Goal: Task Accomplishment & Management: Manage account settings

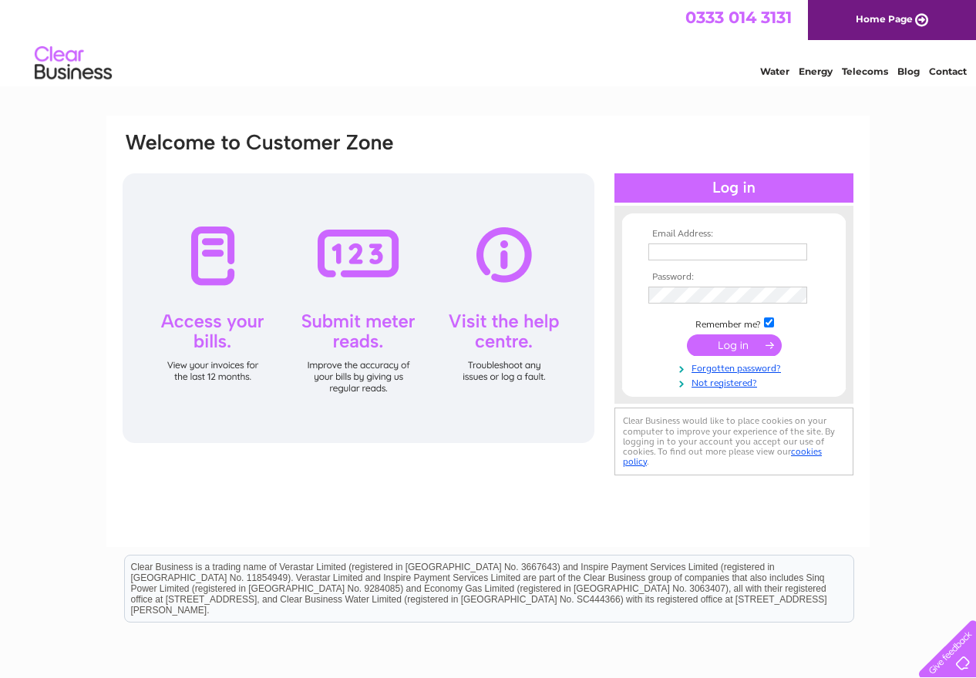
click at [678, 251] on input "text" at bounding box center [727, 252] width 159 height 17
type input "shelley@banxgroup.co.uk"
click at [728, 345] on input "submit" at bounding box center [734, 347] width 95 height 22
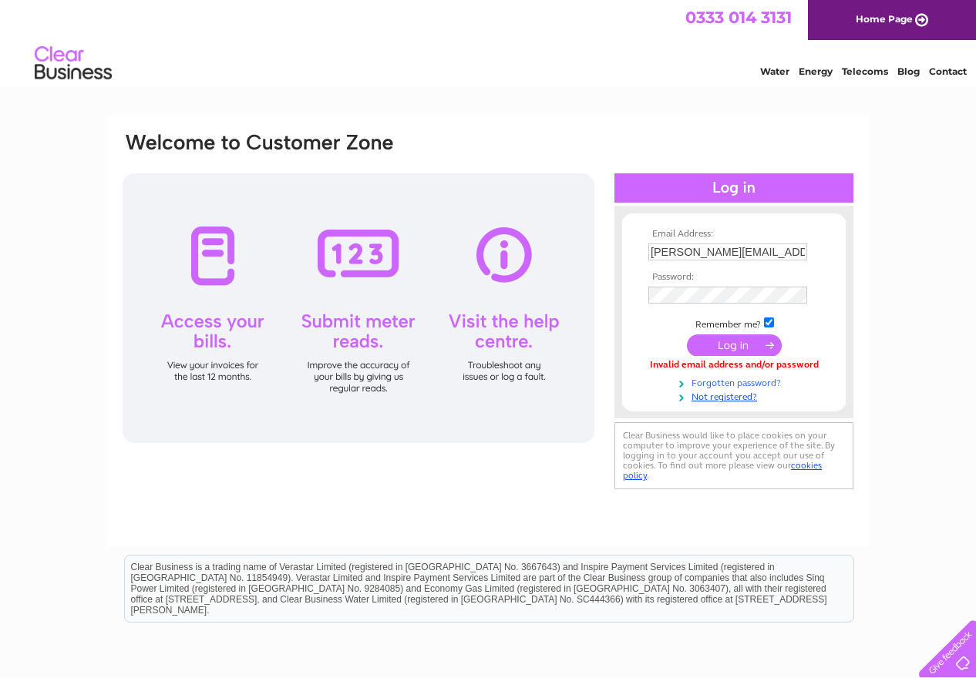
click at [732, 384] on link "Forgotten password?" at bounding box center [735, 382] width 175 height 15
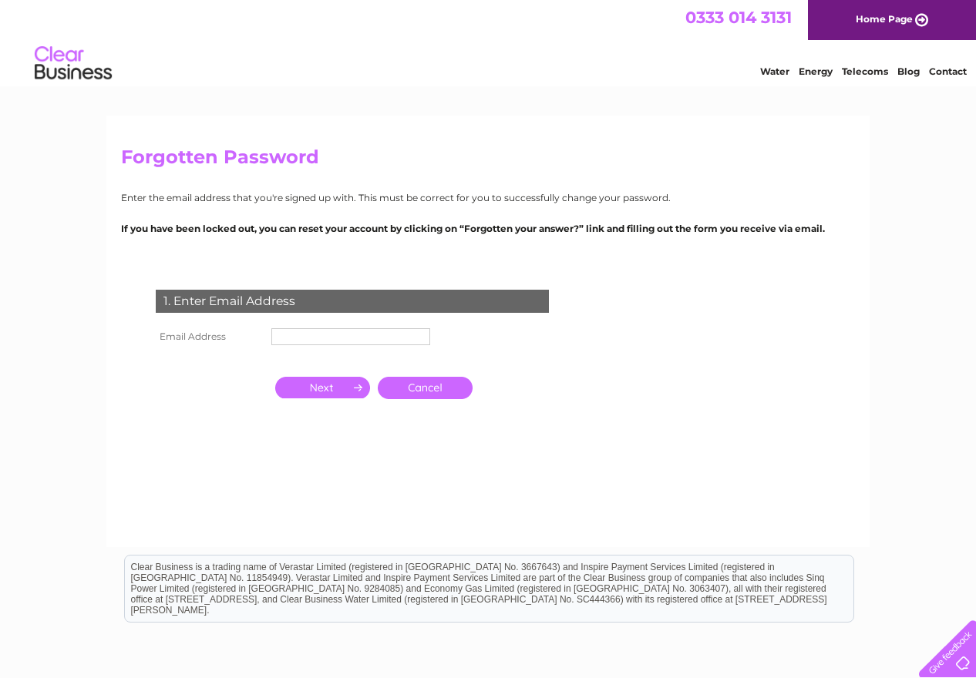
click at [308, 340] on input "text" at bounding box center [350, 336] width 159 height 17
type input "shelley@banxgroup.co.uk"
click at [331, 393] on input "button" at bounding box center [322, 388] width 95 height 22
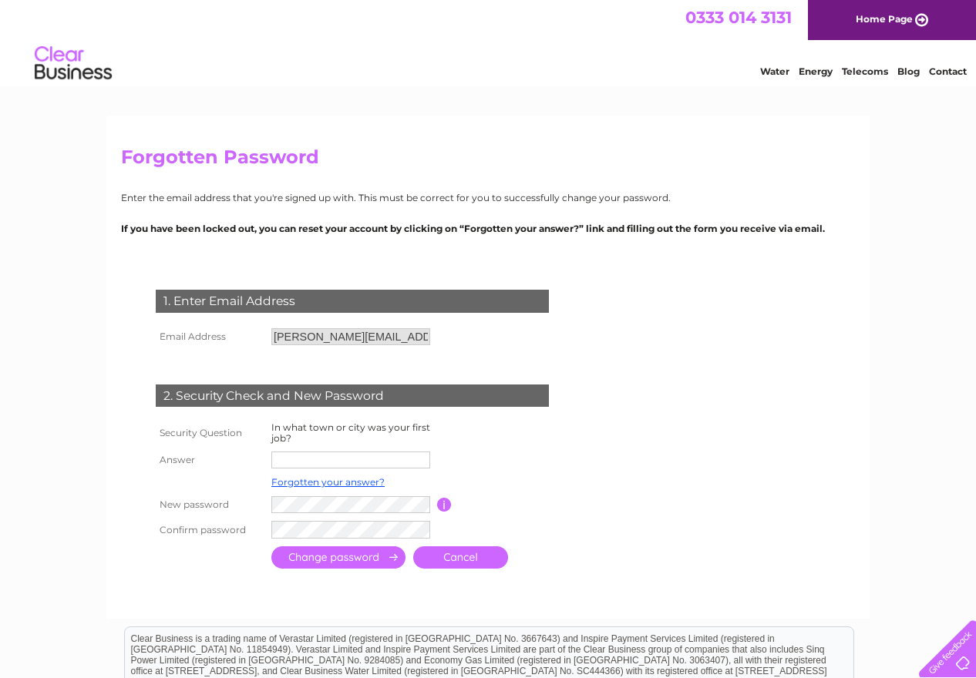
click at [312, 462] on input "text" at bounding box center [350, 460] width 159 height 17
type input "tamworth"
click at [331, 554] on input "submit" at bounding box center [338, 559] width 134 height 22
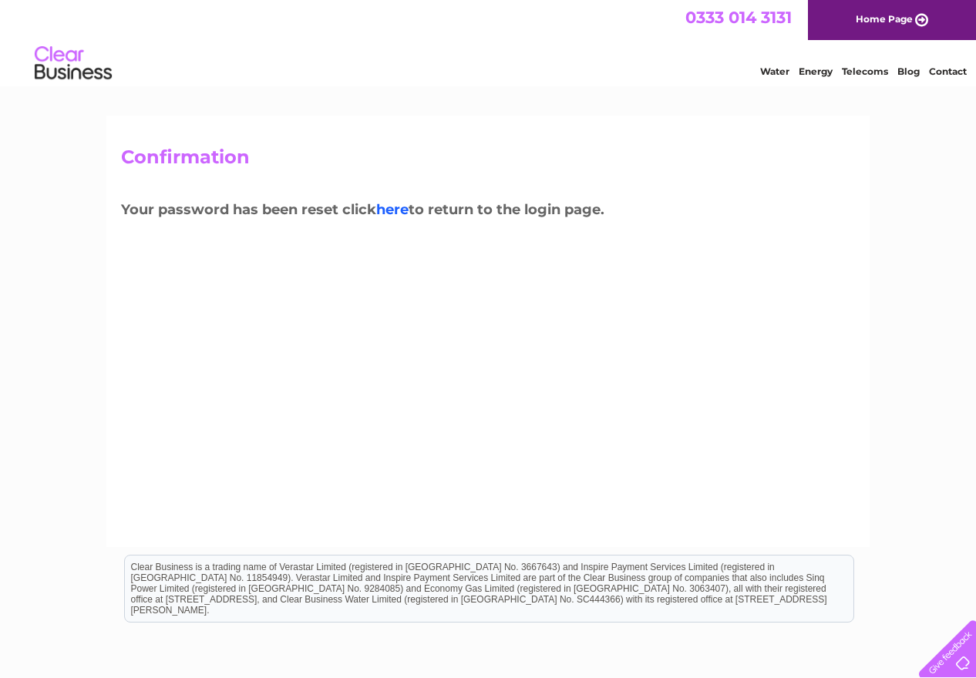
click at [842, 77] on link "here" at bounding box center [865, 69] width 46 height 15
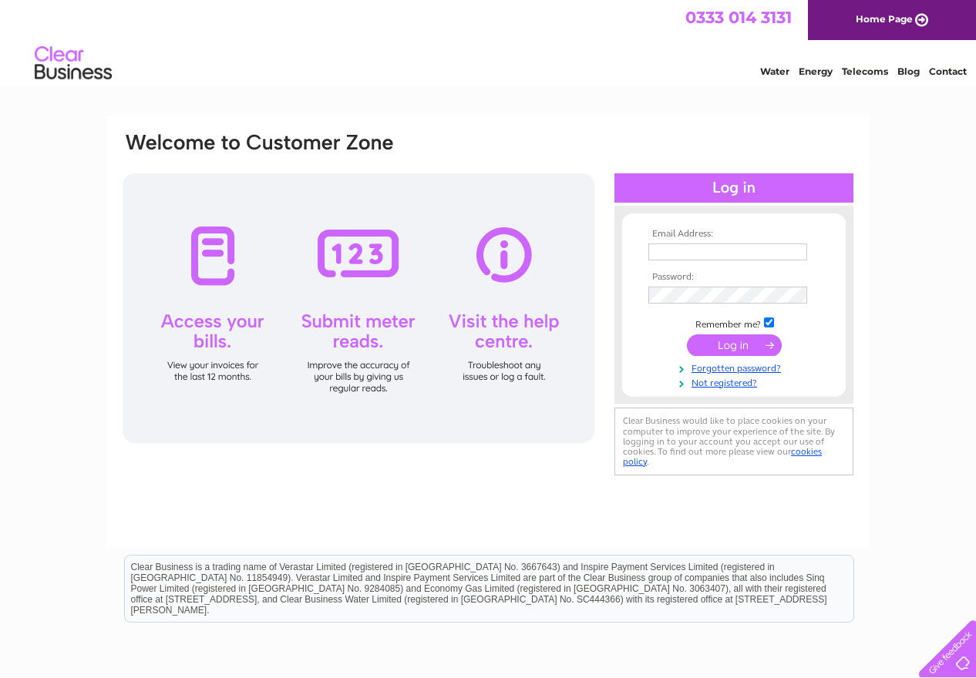
type input "shelley@banxgroup.co.uk"
click at [742, 348] on input "submit" at bounding box center [734, 346] width 95 height 22
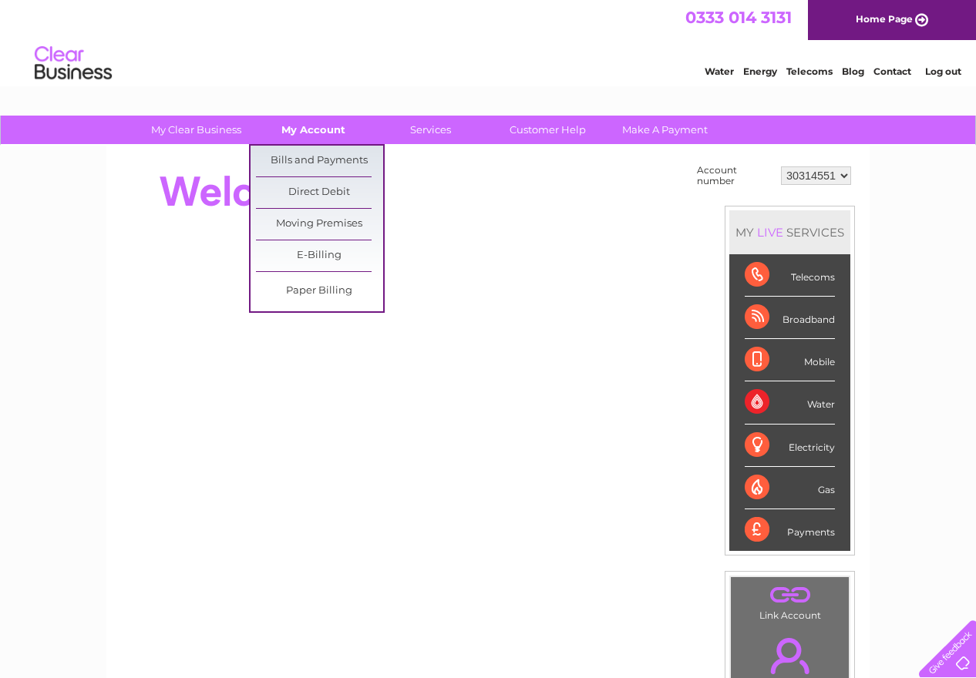
click at [310, 130] on link "My Account" at bounding box center [313, 130] width 127 height 29
click at [308, 158] on link "Bills and Payments" at bounding box center [319, 161] width 127 height 31
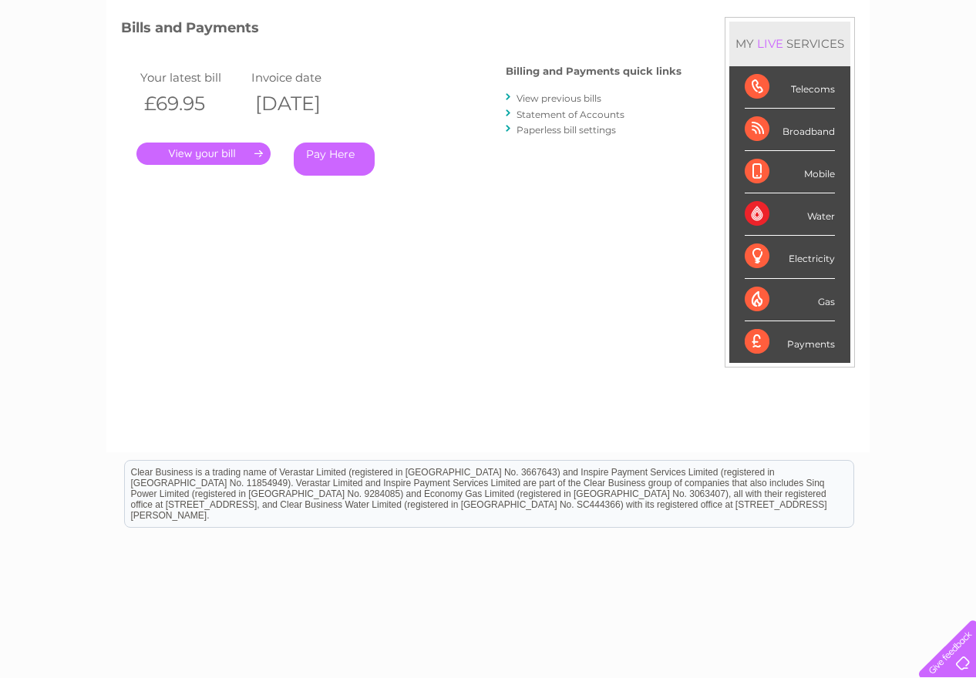
scroll to position [204, 0]
click at [545, 96] on link "View previous bills" at bounding box center [558, 98] width 85 height 12
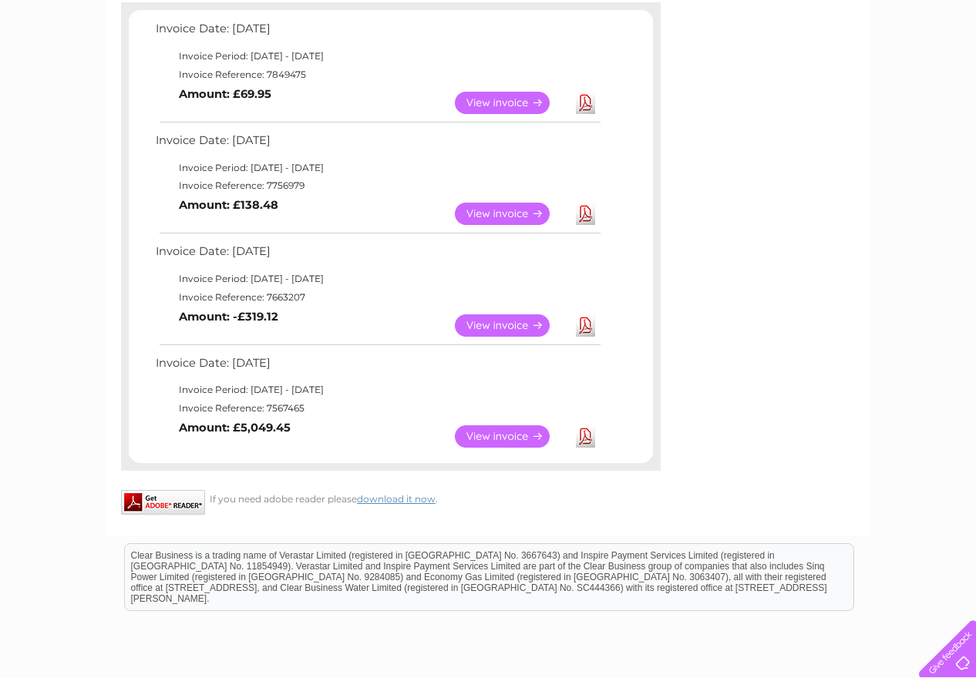
scroll to position [282, 0]
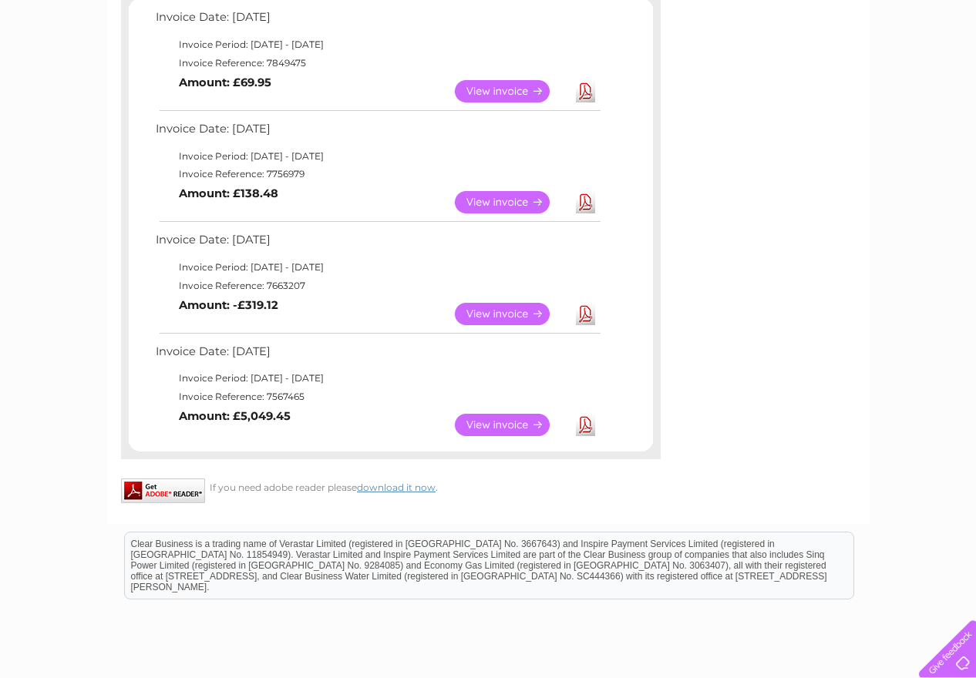
click at [496, 423] on link "View" at bounding box center [511, 425] width 113 height 22
click at [501, 311] on link "View" at bounding box center [511, 314] width 113 height 22
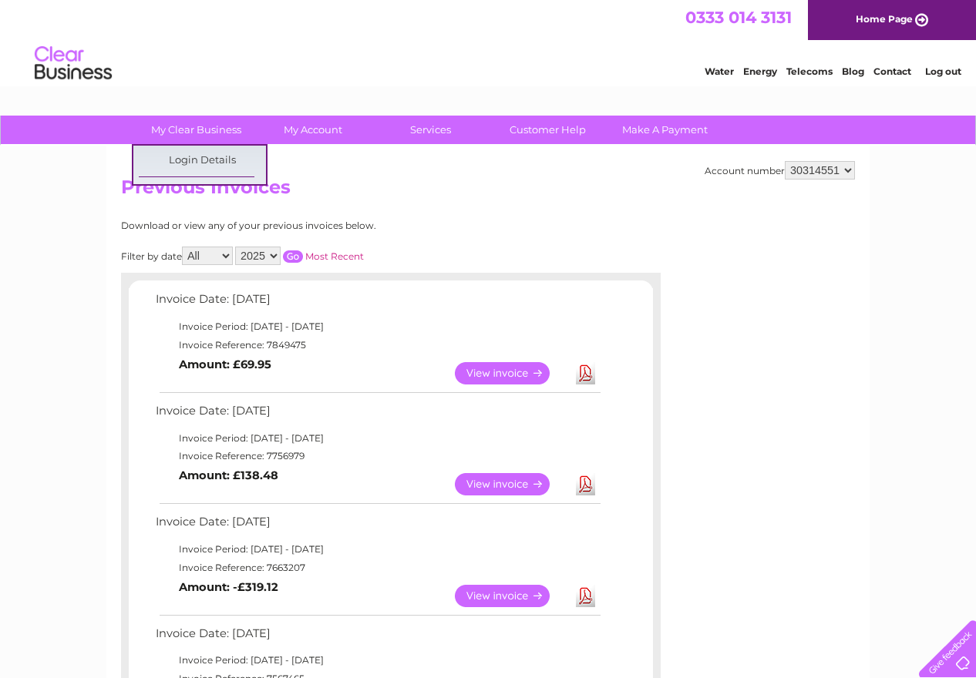
click at [263, 258] on div "My Clear Business Login Details My Details My Preferences Link Account My Accou…" at bounding box center [488, 593] width 976 height 954
click at [264, 259] on select "2025" at bounding box center [257, 256] width 45 height 19
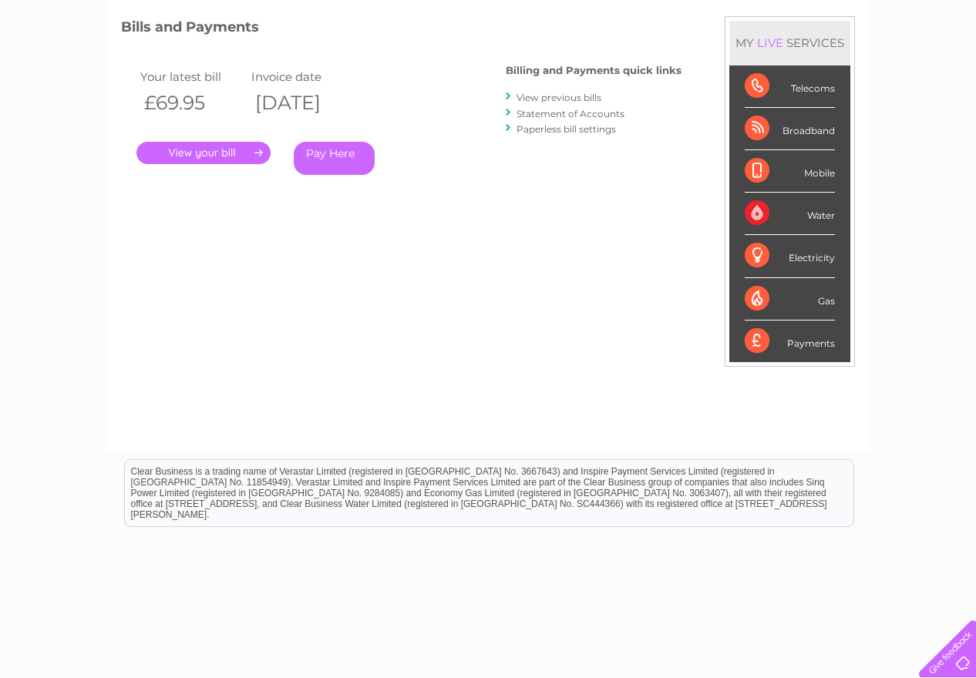
click at [601, 113] on link "Statement of Accounts" at bounding box center [570, 114] width 108 height 12
click at [553, 99] on link "View previous bills" at bounding box center [558, 98] width 85 height 12
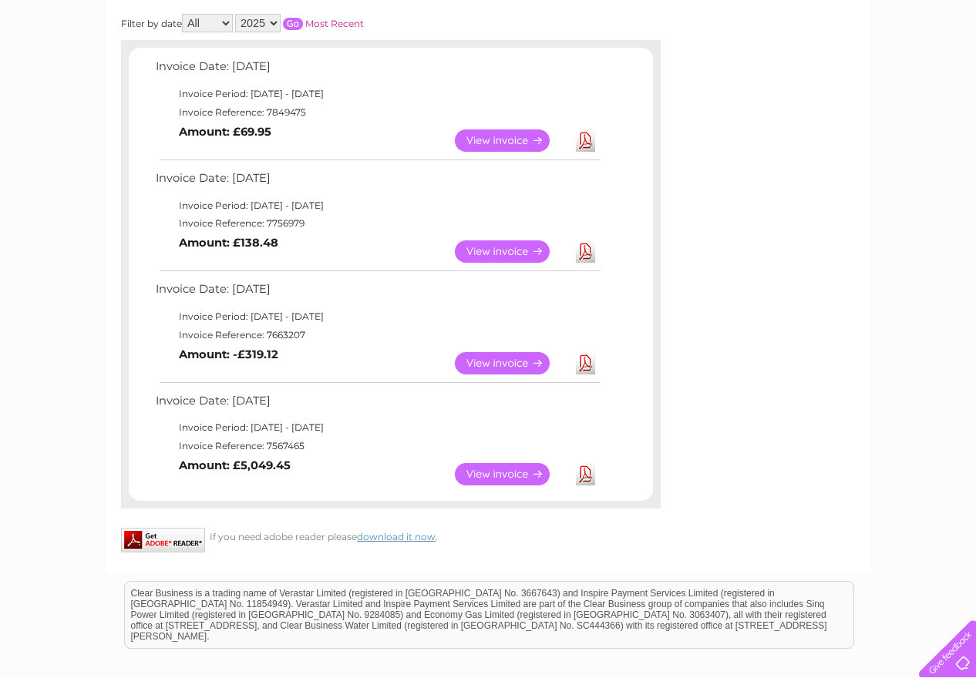
scroll to position [234, 0]
click at [496, 469] on link "View" at bounding box center [511, 474] width 113 height 22
click at [500, 361] on link "View" at bounding box center [511, 363] width 113 height 22
click at [502, 254] on link "View" at bounding box center [511, 251] width 113 height 22
click at [504, 136] on link "View" at bounding box center [511, 140] width 113 height 22
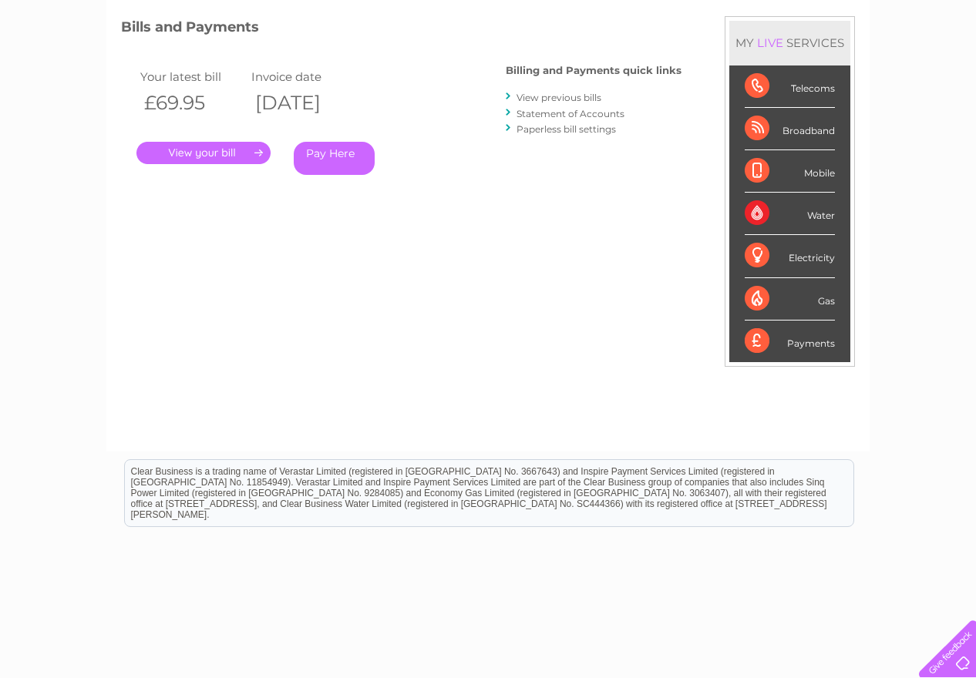
click at [611, 113] on link "Statement of Accounts" at bounding box center [570, 114] width 108 height 12
